Goal: Task Accomplishment & Management: Manage account settings

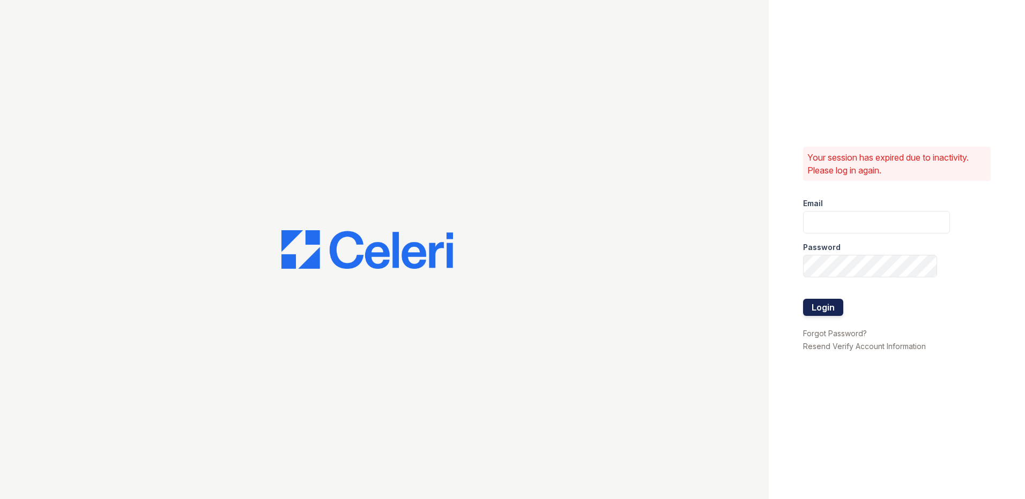
type input "[EMAIL_ADDRESS][DOMAIN_NAME]"
click at [816, 313] on button "Login" at bounding box center [823, 307] width 40 height 17
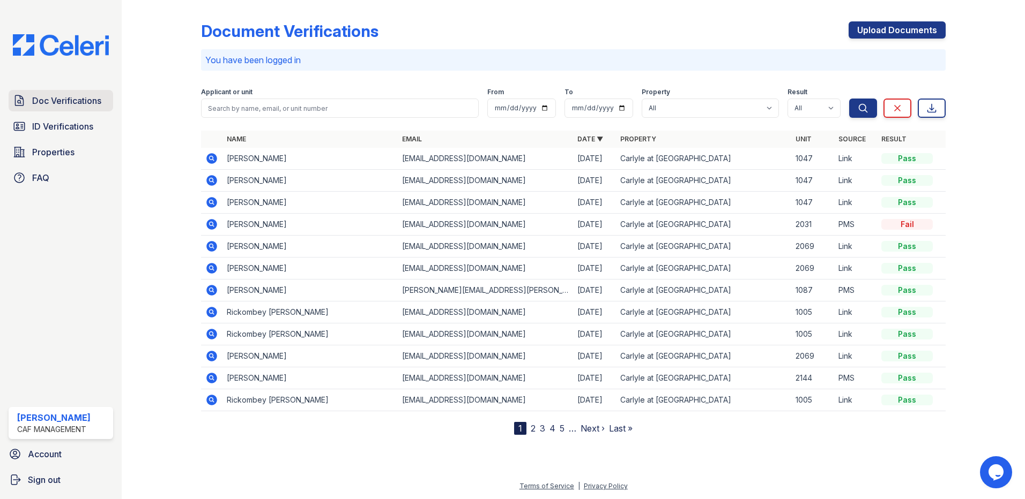
click at [42, 103] on span "Doc Verifications" at bounding box center [66, 100] width 69 height 13
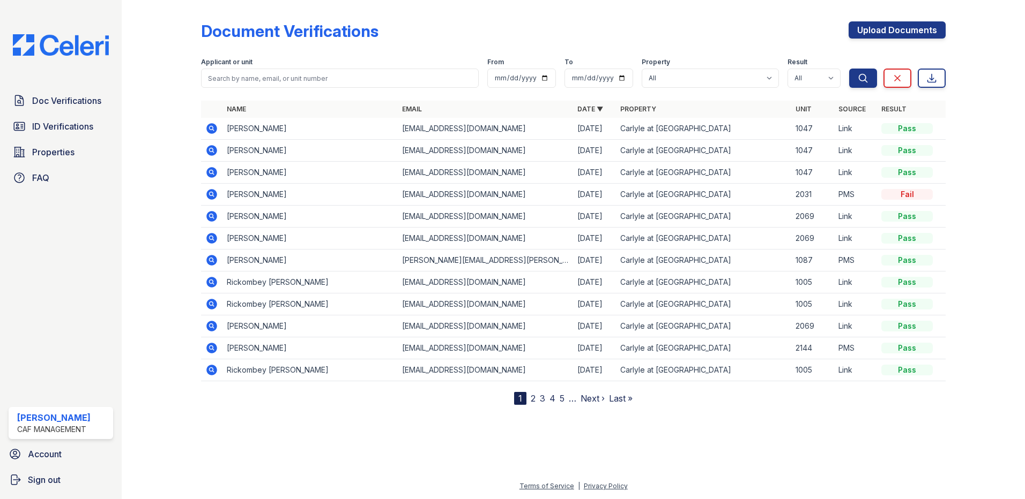
click at [533, 397] on link "2" at bounding box center [533, 398] width 5 height 11
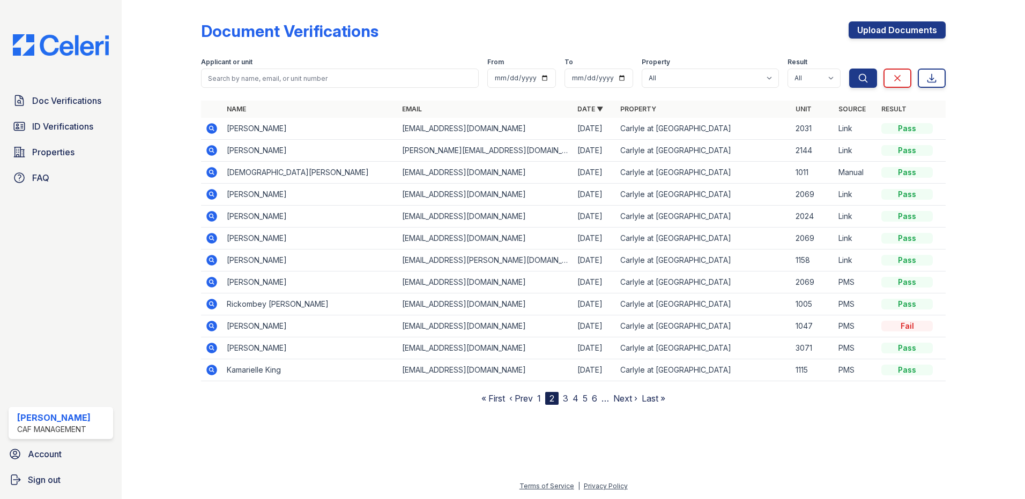
click at [207, 128] on icon at bounding box center [211, 128] width 11 height 11
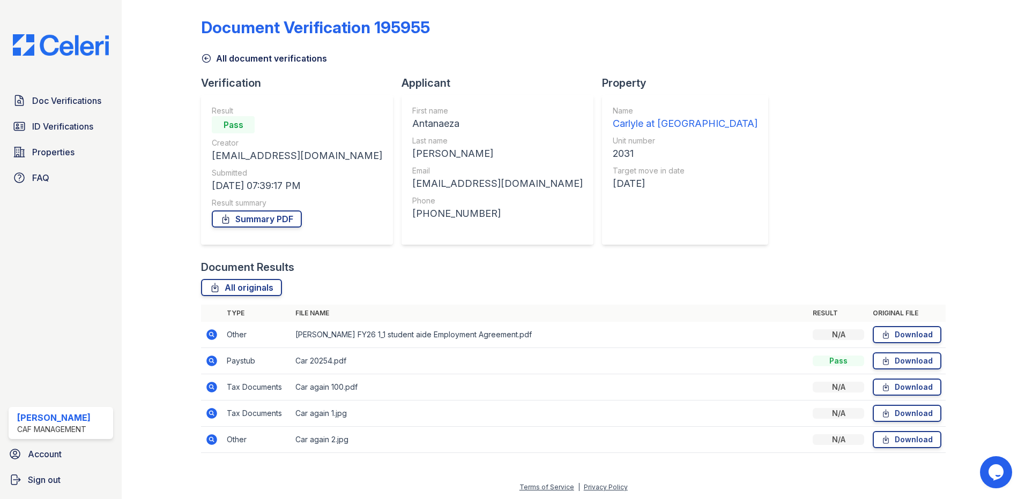
scroll to position [5, 0]
click at [889, 361] on link "Download" at bounding box center [906, 360] width 69 height 17
click at [903, 330] on link "Download" at bounding box center [906, 333] width 69 height 17
click at [915, 389] on link "Download" at bounding box center [906, 386] width 69 height 17
click at [887, 409] on link "Download" at bounding box center [906, 412] width 69 height 17
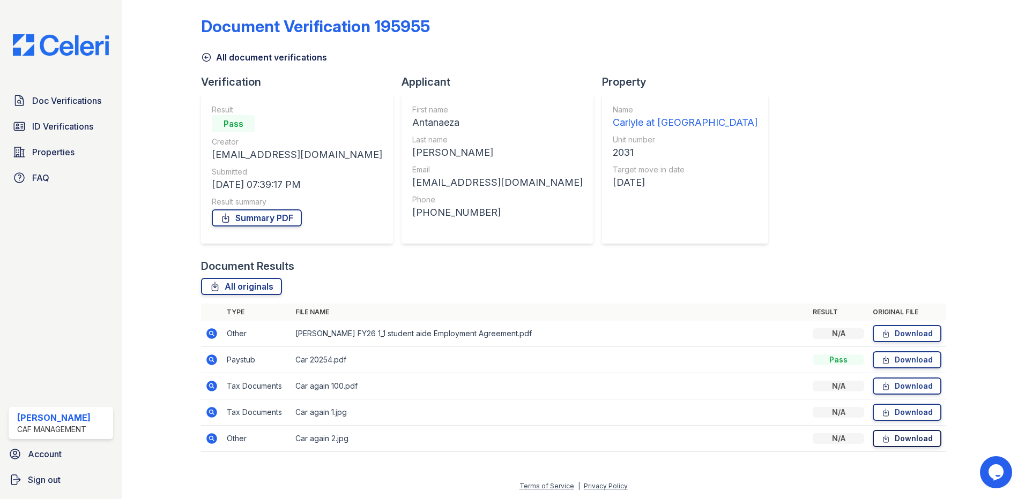
click at [910, 439] on link "Download" at bounding box center [906, 438] width 69 height 17
drag, startPoint x: 19, startPoint y: 300, endPoint x: 21, endPoint y: 294, distance: 6.5
click at [19, 300] on div "Doc Verifications ID Verifications Properties FAQ Kayla Hansen CAF Management A…" at bounding box center [61, 249] width 122 height 499
click at [97, 97] on span "Doc Verifications" at bounding box center [66, 100] width 69 height 13
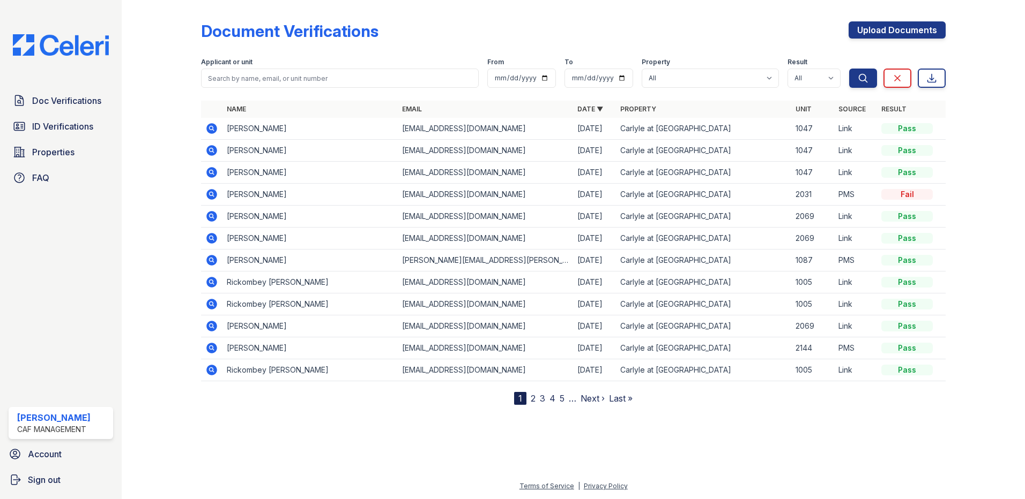
click at [211, 195] on icon at bounding box center [211, 193] width 3 height 3
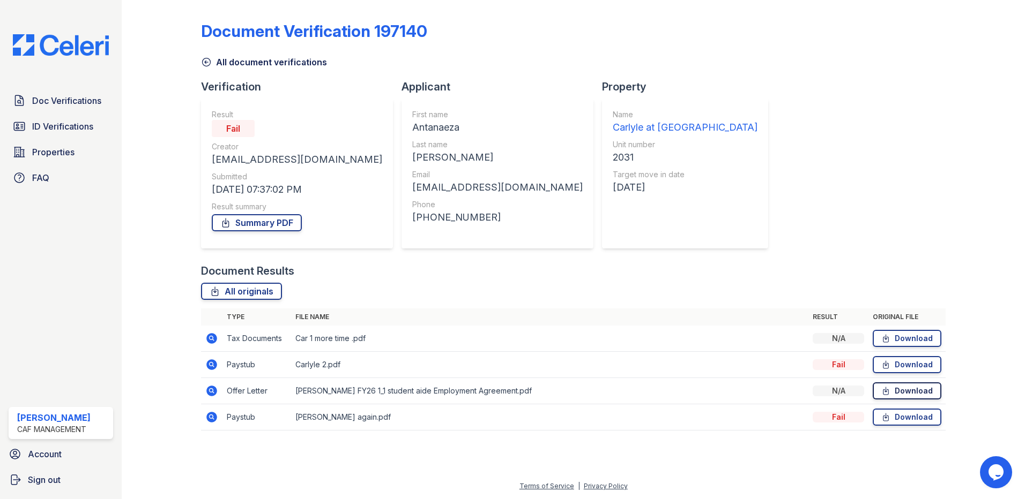
click at [908, 393] on link "Download" at bounding box center [906, 391] width 69 height 17
click at [887, 417] on icon at bounding box center [885, 417] width 9 height 11
click at [904, 419] on link "Download" at bounding box center [906, 417] width 69 height 17
click at [909, 339] on link "Download" at bounding box center [906, 338] width 69 height 17
click at [898, 364] on link "Download" at bounding box center [906, 364] width 69 height 17
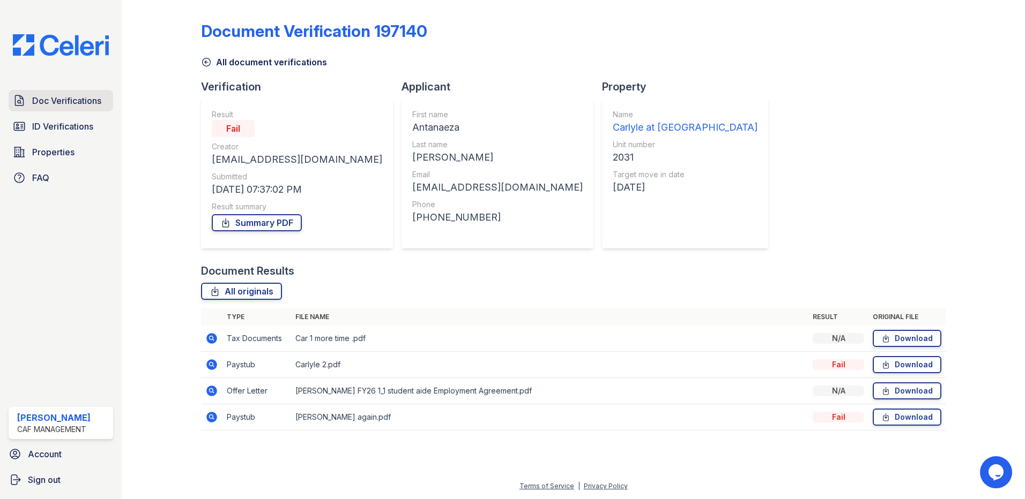
click at [65, 102] on span "Doc Verifications" at bounding box center [66, 100] width 69 height 13
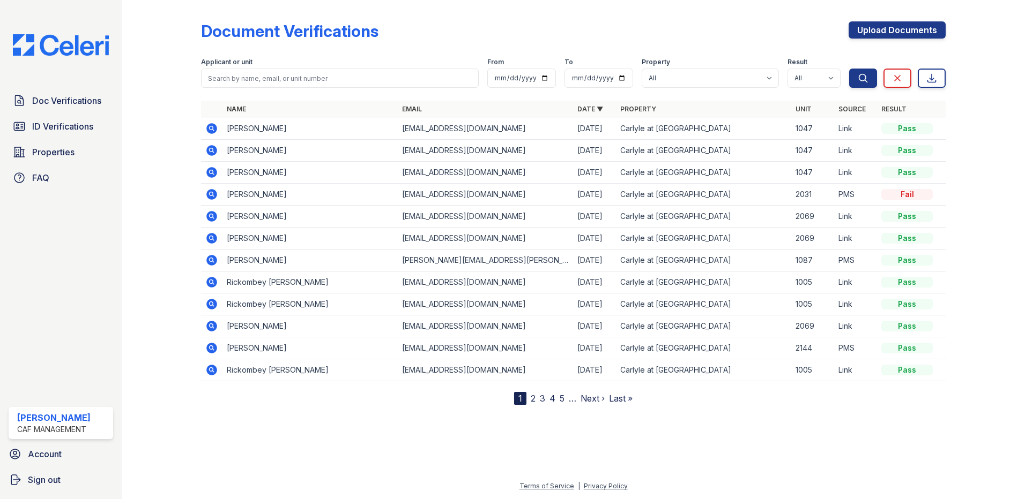
click at [879, 435] on div at bounding box center [573, 451] width 869 height 58
click at [265, 75] on input "search" at bounding box center [340, 78] width 278 height 19
type input "jackson"
click at [849, 69] on button "Search" at bounding box center [863, 78] width 28 height 19
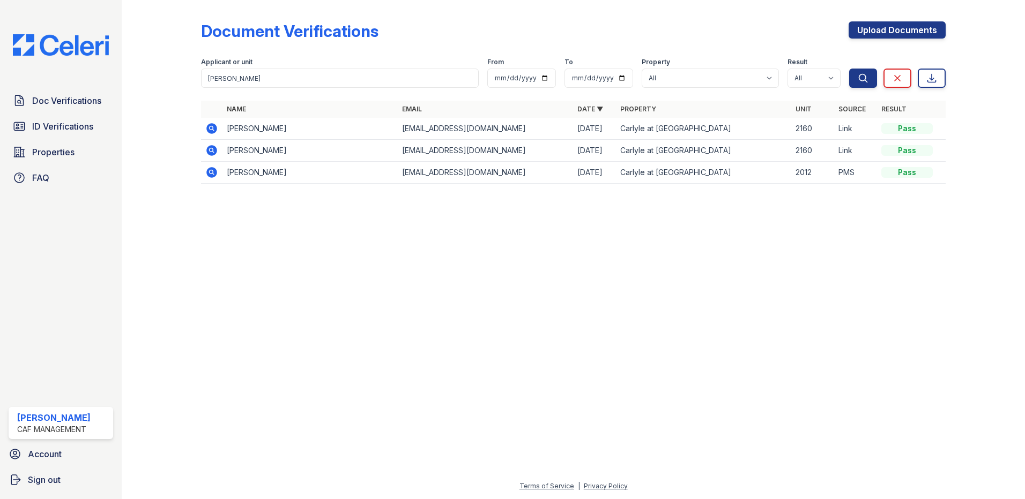
click at [211, 128] on icon at bounding box center [211, 127] width 3 height 3
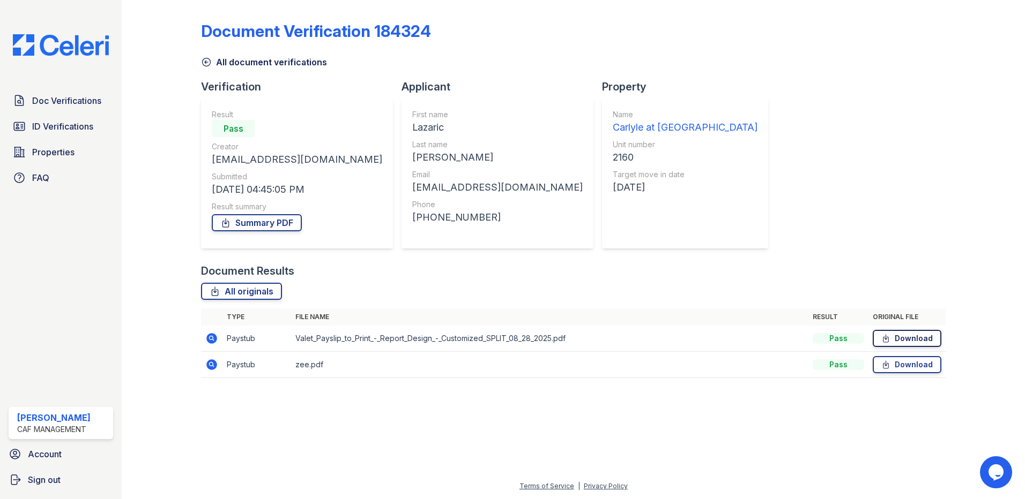
click at [923, 340] on link "Download" at bounding box center [906, 338] width 69 height 17
click at [905, 364] on link "Download" at bounding box center [906, 364] width 69 height 17
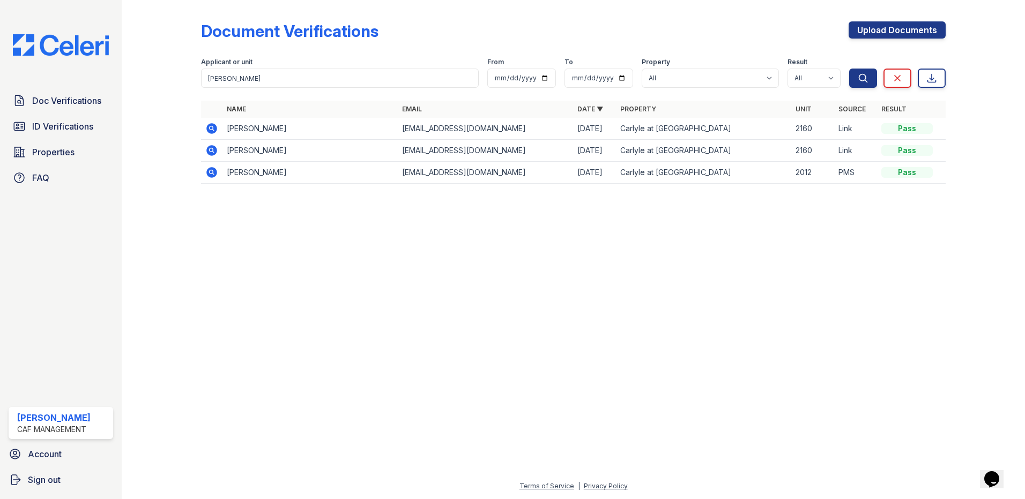
click at [214, 149] on icon at bounding box center [211, 150] width 11 height 11
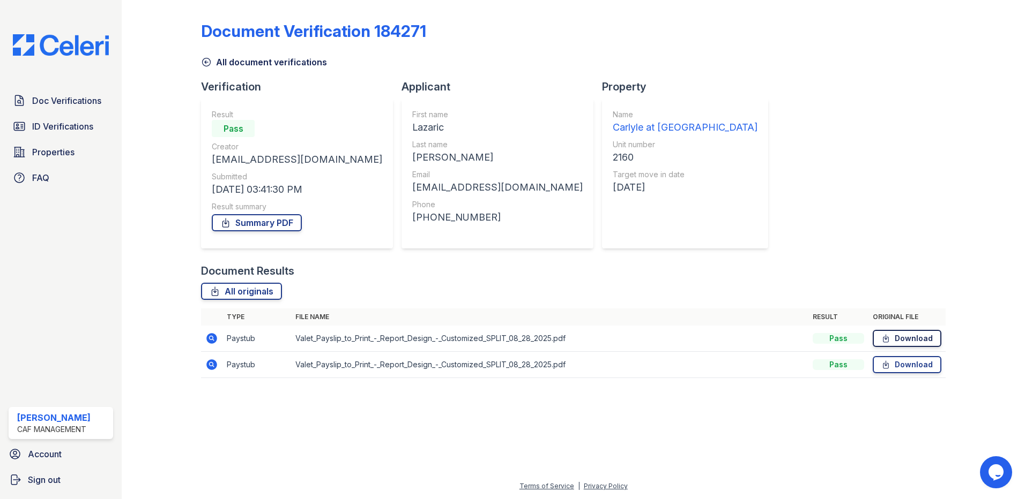
click at [890, 333] on icon at bounding box center [885, 338] width 9 height 11
click at [935, 358] on link "Download" at bounding box center [906, 364] width 69 height 17
click at [243, 223] on link "Summary PDF" at bounding box center [257, 222] width 90 height 17
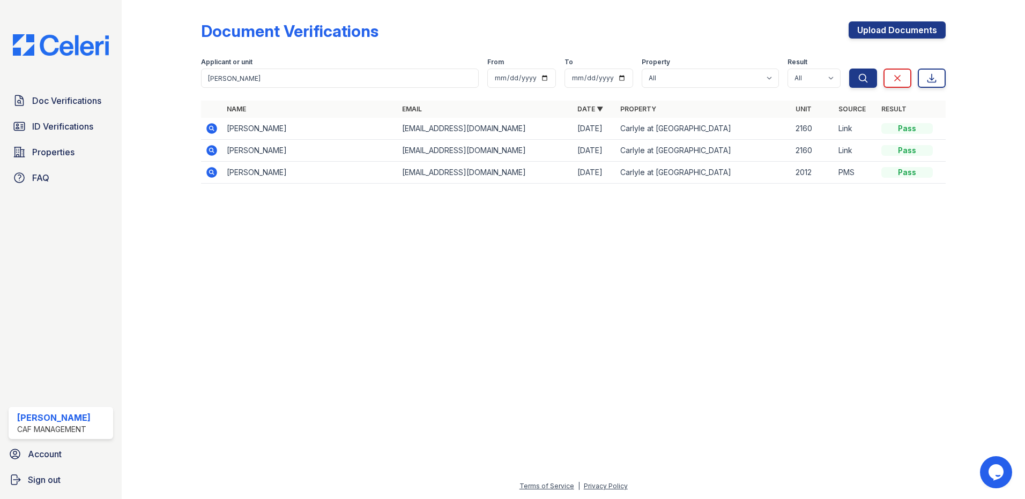
click at [212, 129] on icon at bounding box center [211, 128] width 13 height 13
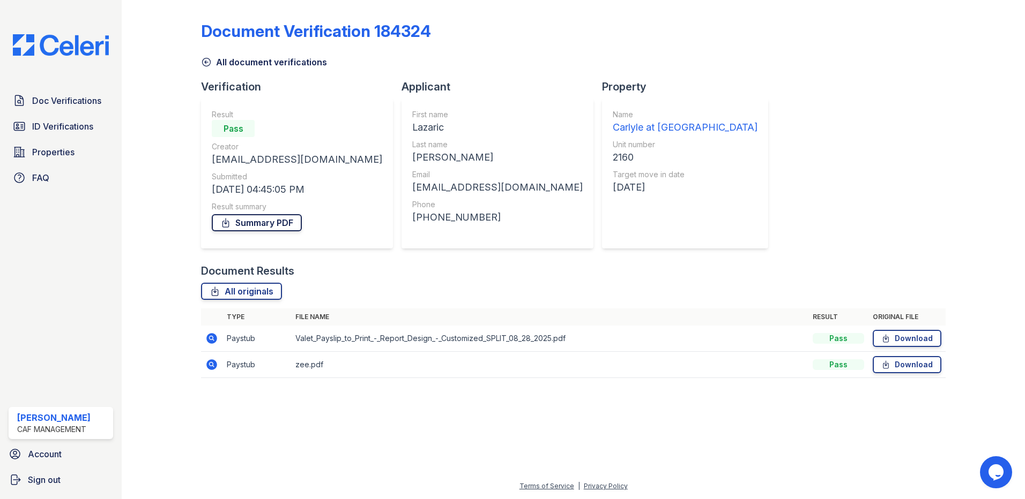
click at [254, 222] on link "Summary PDF" at bounding box center [257, 222] width 90 height 17
click at [51, 120] on span "ID Verifications" at bounding box center [62, 126] width 61 height 13
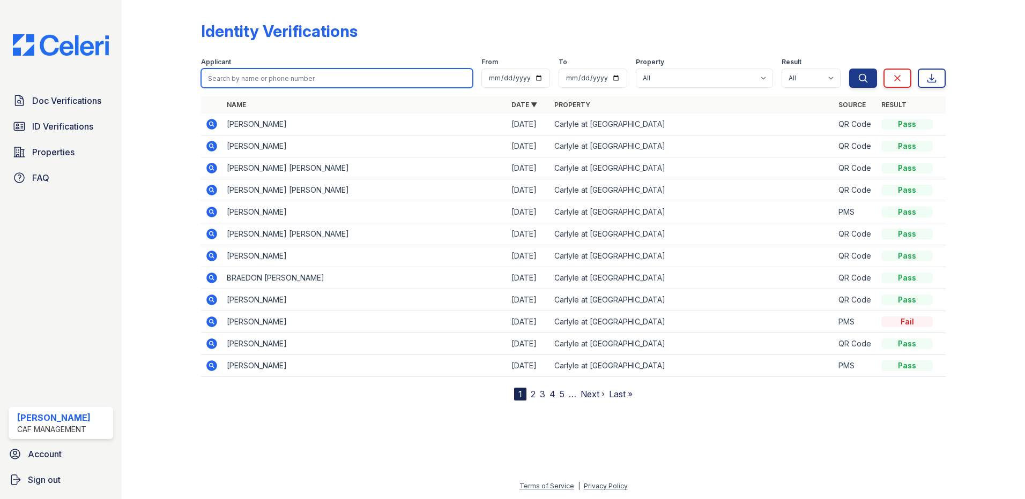
click at [359, 78] on input "search" at bounding box center [337, 78] width 272 height 19
type input "[PERSON_NAME]"
click at [849, 69] on button "Search" at bounding box center [863, 78] width 28 height 19
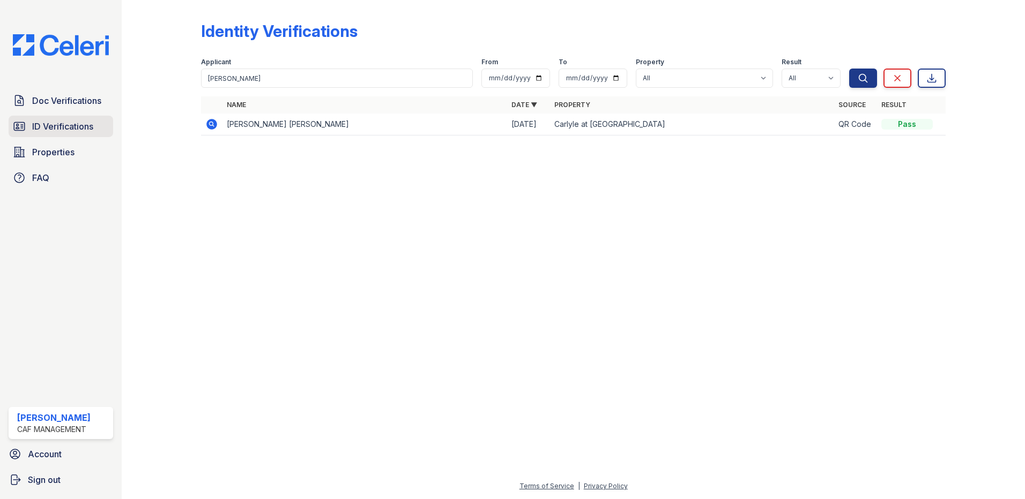
click at [75, 137] on link "ID Verifications" at bounding box center [61, 126] width 104 height 21
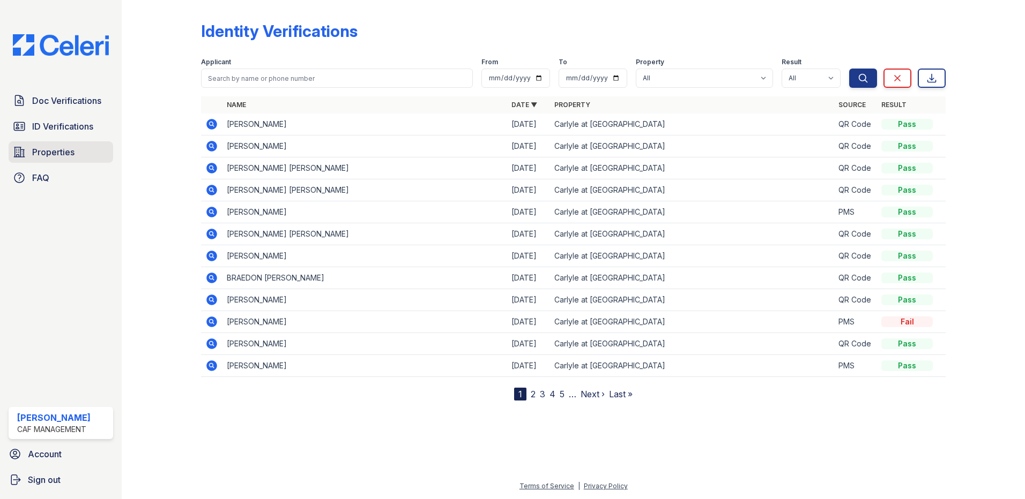
click at [72, 154] on span "Properties" at bounding box center [53, 152] width 42 height 13
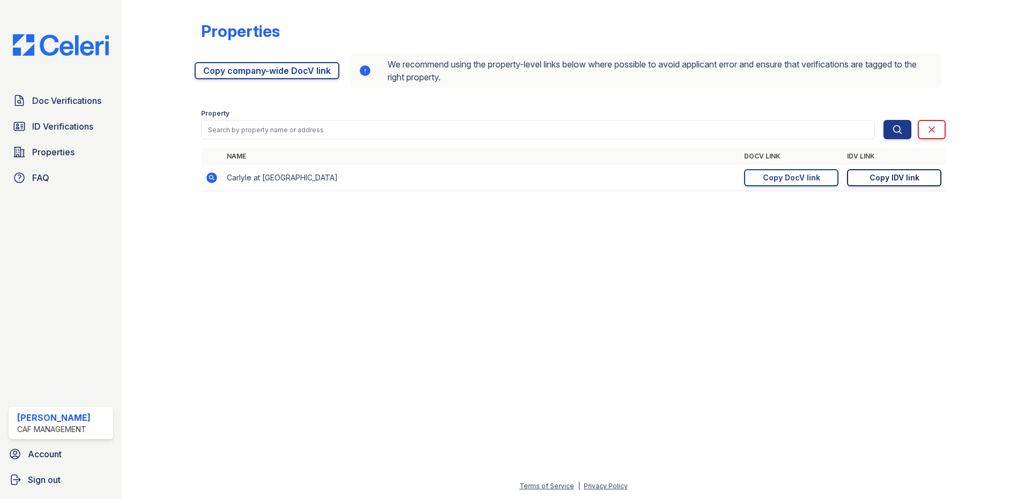
click at [877, 178] on div "Copy IDV link" at bounding box center [894, 178] width 50 height 11
click at [50, 101] on span "Doc Verifications" at bounding box center [66, 100] width 69 height 13
